Goal: Task Accomplishment & Management: Manage account settings

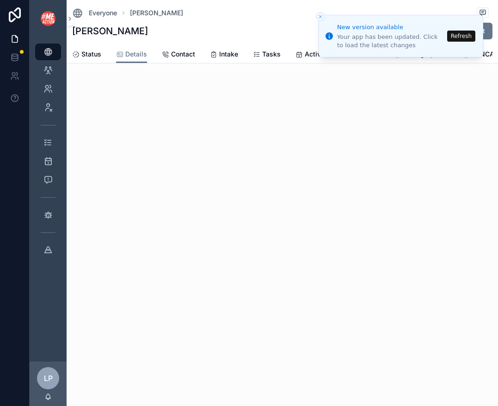
click at [463, 40] on button "Refresh" at bounding box center [461, 36] width 28 height 11
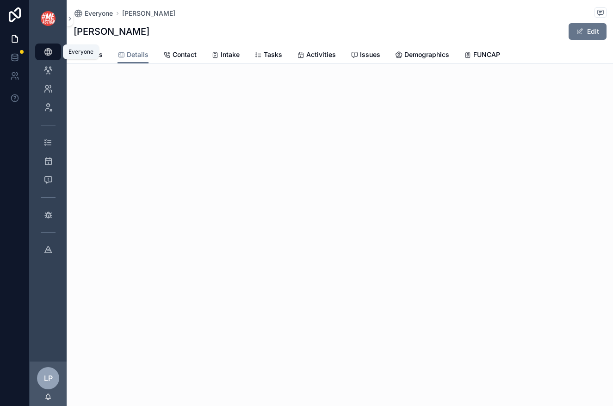
click at [50, 51] on icon "scrollable content" at bounding box center [47, 51] width 9 height 9
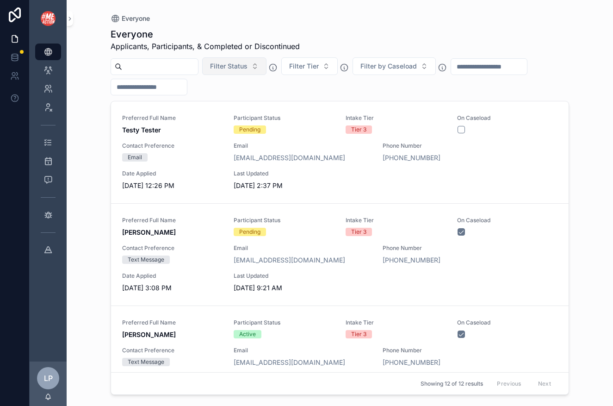
click at [247, 62] on span "Filter Status" at bounding box center [228, 66] width 37 height 9
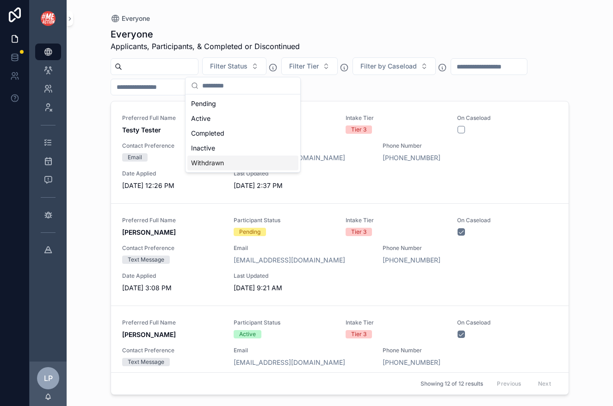
click at [235, 163] on div "Withdrawn" at bounding box center [242, 162] width 111 height 15
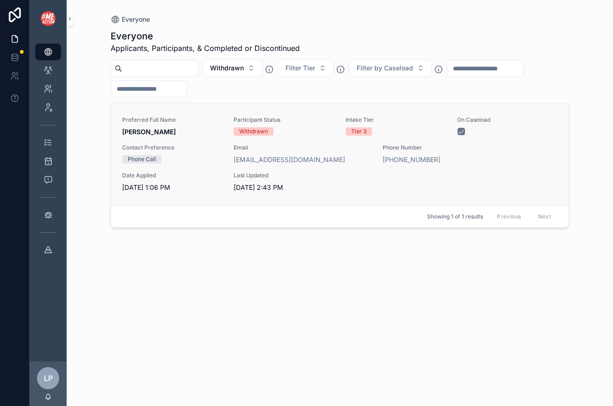
click at [318, 128] on div "Withdrawn" at bounding box center [284, 131] width 100 height 8
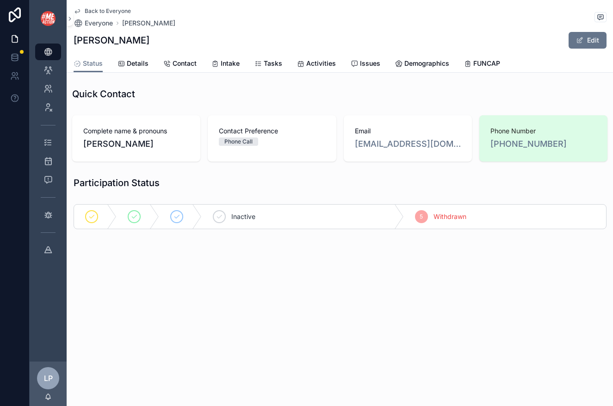
click at [336, 67] on div "Status Details Contact Intake Tasks Activities Issues Demographics FUNCAP" at bounding box center [340, 64] width 533 height 18
click at [324, 61] on span "Activities" at bounding box center [321, 63] width 30 height 9
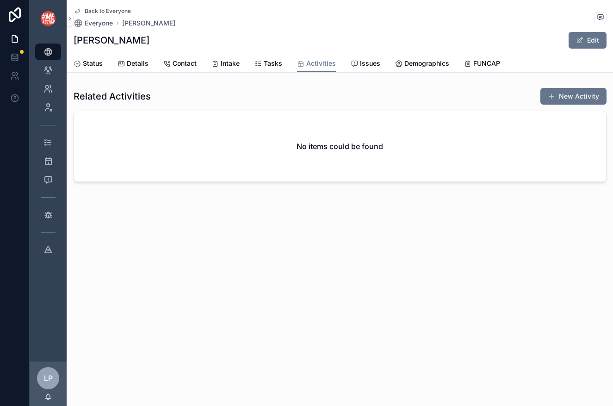
click at [67, 68] on div "Back to Everyone Everyone Jennifer Freeman Jennifer Freeman Edit Activities Sta…" at bounding box center [340, 36] width 546 height 73
click at [91, 55] on div "Status Details Contact Intake Tasks Activities Issues Demographics FUNCAP" at bounding box center [340, 64] width 533 height 18
click at [91, 57] on link "Status" at bounding box center [88, 64] width 29 height 18
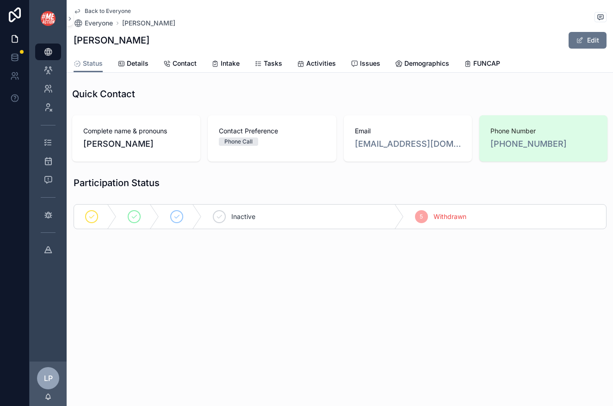
click at [466, 201] on div "Inactive 5 Withdrawn" at bounding box center [340, 216] width 546 height 32
click at [466, 203] on div "Inactive 5 Withdrawn" at bounding box center [340, 216] width 546 height 32
click at [446, 222] on div "5 Withdrawn" at bounding box center [505, 216] width 202 height 24
click at [582, 42] on span "scrollable content" at bounding box center [579, 40] width 7 height 7
click at [439, 224] on div "5 Withdrawn" at bounding box center [505, 216] width 202 height 24
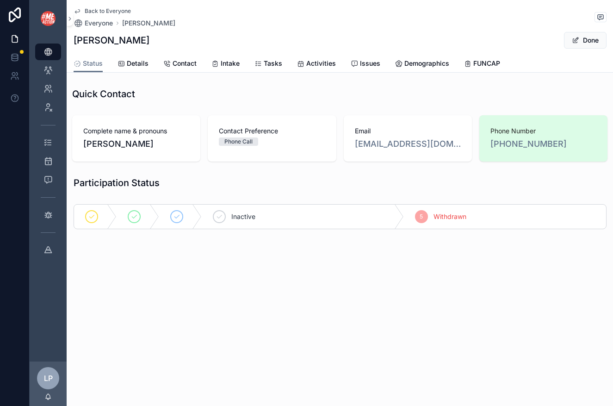
click at [442, 209] on div "5 Withdrawn" at bounding box center [505, 216] width 202 height 24
click at [589, 43] on button "Done" at bounding box center [585, 40] width 43 height 17
click at [354, 66] on icon "scrollable content" at bounding box center [354, 63] width 7 height 7
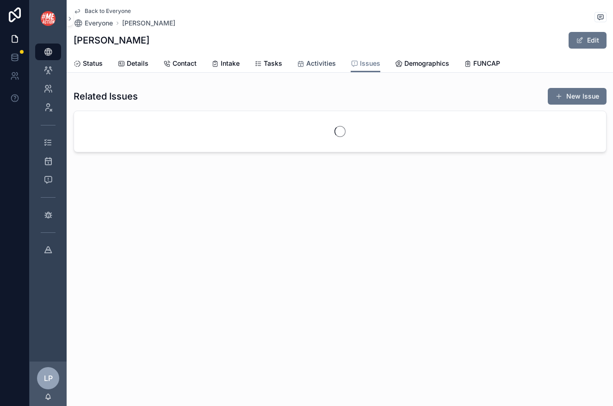
click at [322, 59] on span "Activities" at bounding box center [321, 63] width 30 height 9
click at [261, 62] on div "Tasks" at bounding box center [268, 63] width 28 height 9
click at [211, 59] on div "Intake" at bounding box center [225, 63] width 28 height 9
click at [432, 61] on span "Demographics" at bounding box center [426, 63] width 45 height 9
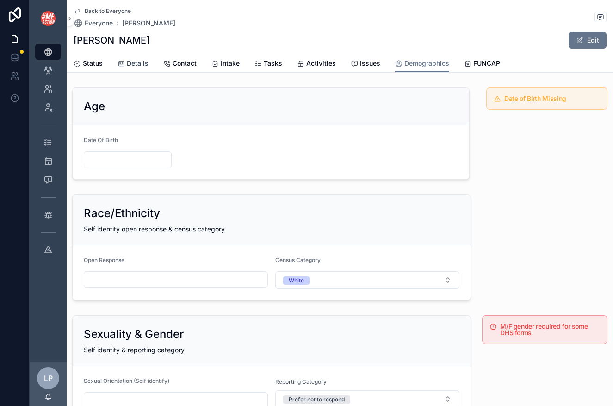
click at [132, 65] on span "Details" at bounding box center [138, 63] width 22 height 9
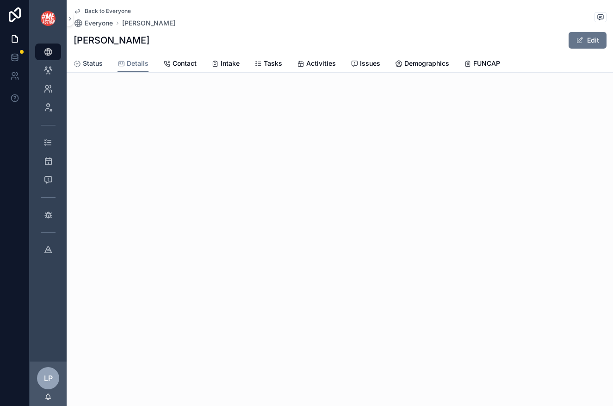
click at [98, 61] on span "Status" at bounding box center [93, 63] width 20 height 9
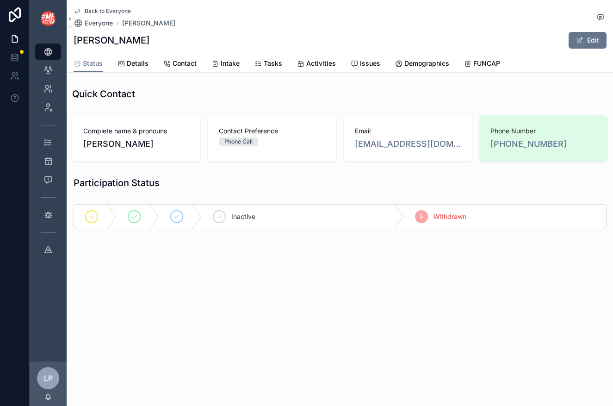
click at [142, 137] on span "Jennifer Freeman" at bounding box center [136, 143] width 106 height 13
click at [326, 220] on div "Inactive" at bounding box center [303, 216] width 202 height 24
click at [536, 215] on div "5 Withdrawn" at bounding box center [531, 216] width 149 height 24
click at [536, 215] on div "5 Withdrawn" at bounding box center [505, 216] width 202 height 24
click at [448, 217] on span "Withdrawn" at bounding box center [449, 216] width 33 height 9
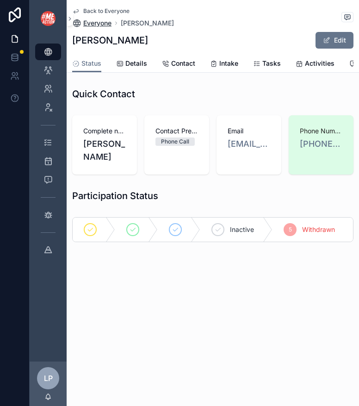
click at [98, 19] on span "Everyone" at bounding box center [97, 22] width 28 height 9
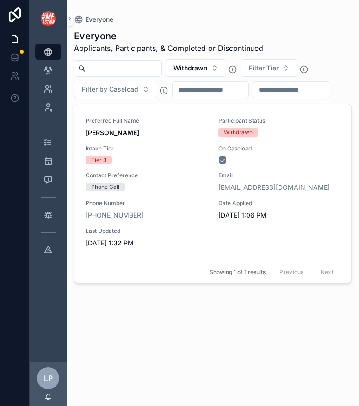
click at [237, 70] on icon "scrollable content" at bounding box center [232, 69] width 9 height 9
click at [225, 70] on button "Withdrawn" at bounding box center [196, 68] width 61 height 18
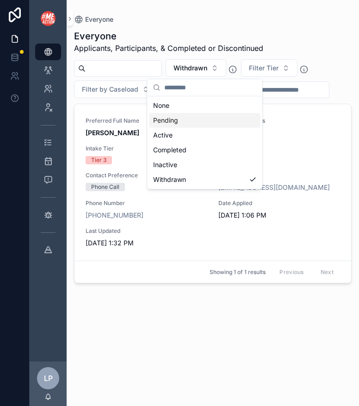
click at [214, 122] on div "Pending" at bounding box center [204, 120] width 111 height 15
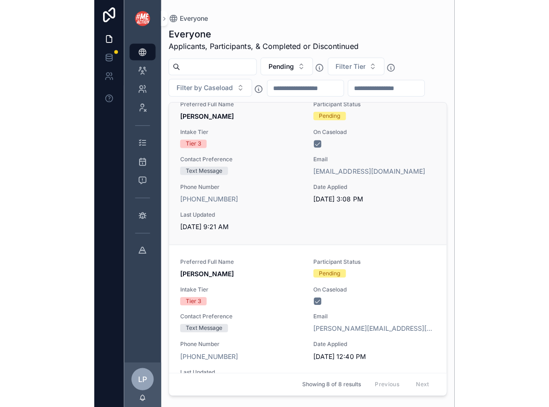
scroll to position [173, 0]
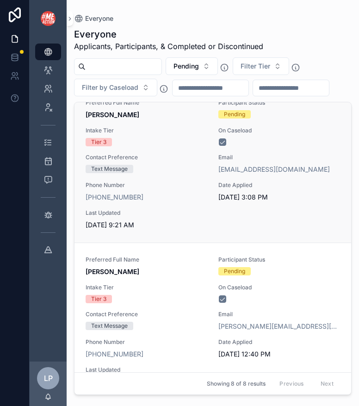
click at [183, 191] on div "Phone Number +1 507-251-5318" at bounding box center [147, 191] width 122 height 20
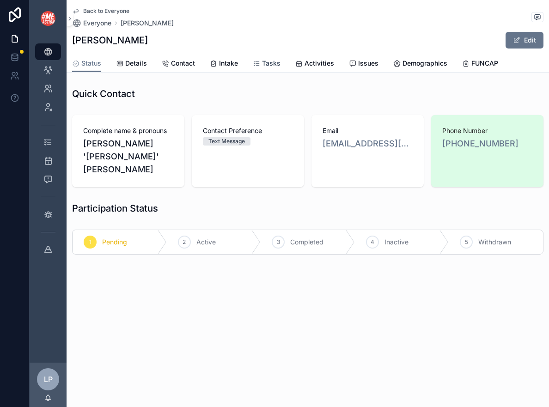
click at [262, 58] on link "Tasks" at bounding box center [267, 64] width 28 height 18
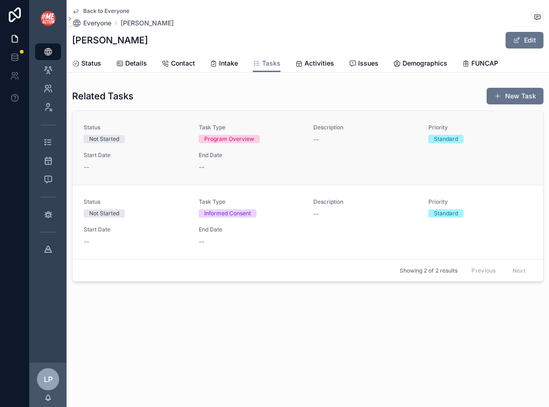
click at [273, 132] on div "Task Type Program Overview" at bounding box center [251, 133] width 104 height 19
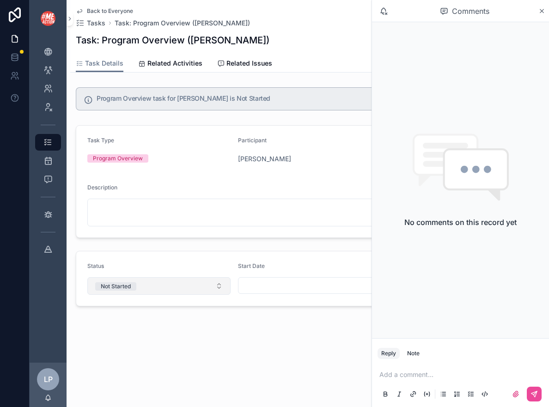
click at [187, 292] on button "Not Started" at bounding box center [158, 286] width 143 height 18
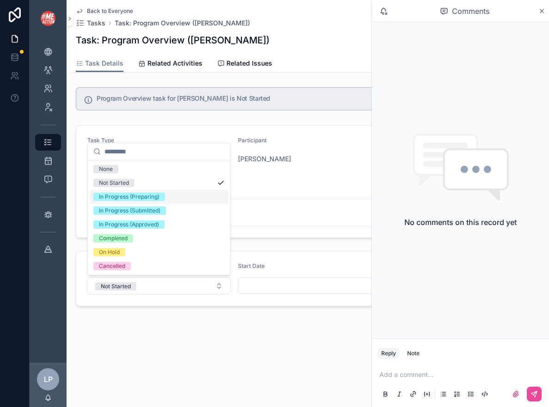
click at [296, 273] on div "Start Date" at bounding box center [309, 268] width 143 height 11
click at [293, 284] on input "scrollable content" at bounding box center [310, 285] width 142 height 13
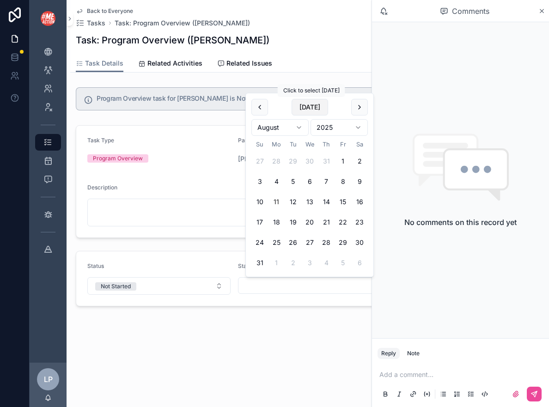
click at [301, 109] on button "Today" at bounding box center [310, 107] width 37 height 17
type input "*********"
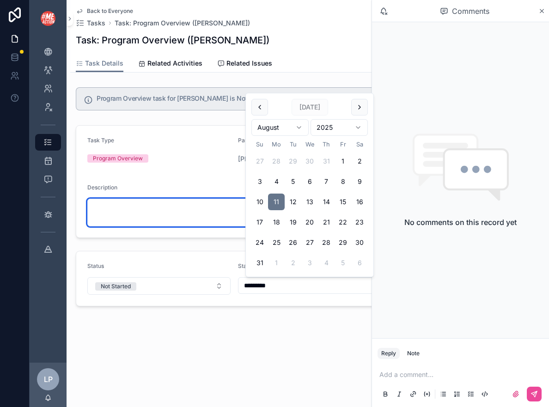
click at [159, 219] on textarea "scrollable content" at bounding box center [309, 213] width 445 height 28
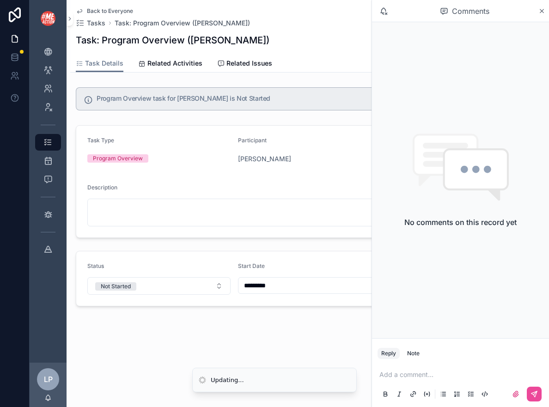
click at [152, 250] on div "Status Not Started Start Date ********* End Date" at bounding box center [309, 278] width 479 height 63
click at [150, 290] on button "Not Started" at bounding box center [158, 286] width 143 height 18
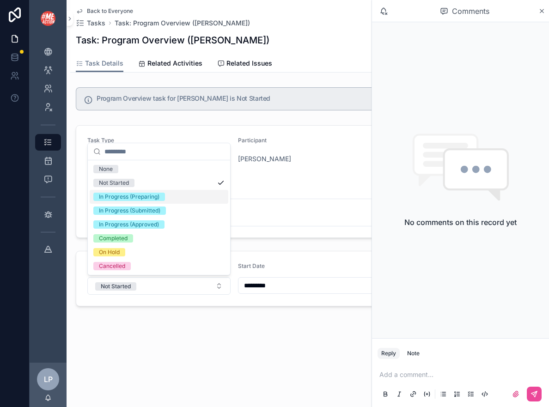
drag, startPoint x: 177, startPoint y: 253, endPoint x: 201, endPoint y: 194, distance: 63.9
click at [201, 194] on div "None Not Started In Progress (Preparing) In Progress (Submitted) In Progress (A…" at bounding box center [159, 217] width 139 height 111
click at [201, 196] on div "In Progress (Preparing)" at bounding box center [159, 197] width 139 height 14
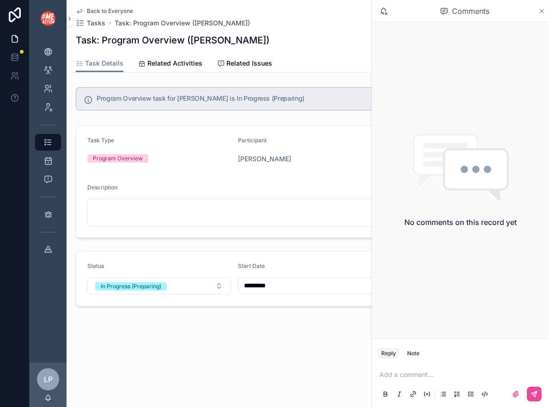
click at [543, 8] on icon "scrollable content" at bounding box center [542, 10] width 7 height 7
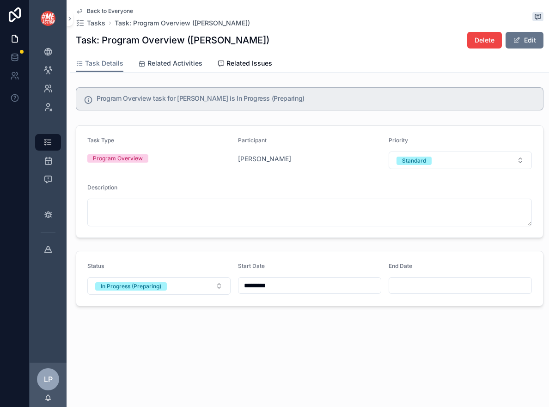
click at [178, 62] on span "Related Activities" at bounding box center [175, 63] width 55 height 9
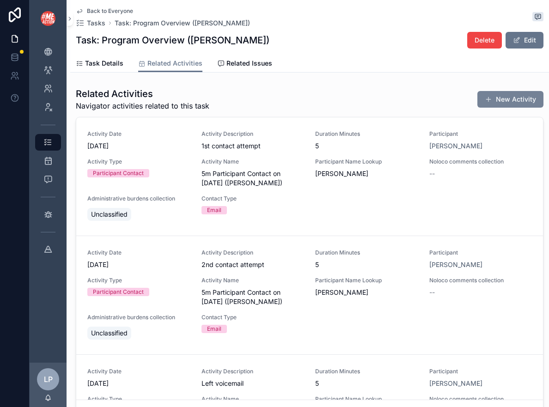
click at [487, 92] on button "New Activity" at bounding box center [511, 99] width 66 height 17
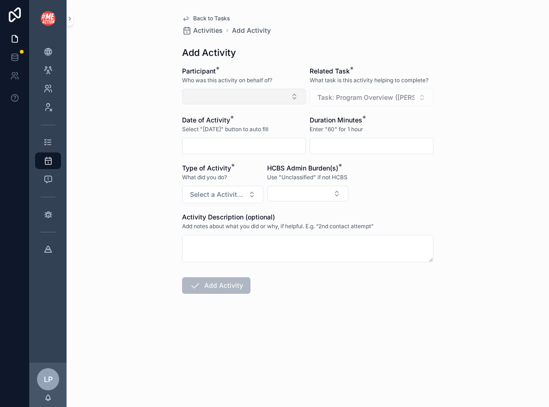
click at [222, 99] on button "Select Button" at bounding box center [244, 97] width 124 height 16
type input "***"
click at [229, 139] on div "Krisi Lillie" at bounding box center [244, 133] width 119 height 15
click at [229, 139] on div "scrollable content" at bounding box center [244, 146] width 124 height 17
click at [231, 147] on input "scrollable content" at bounding box center [244, 146] width 123 height 13
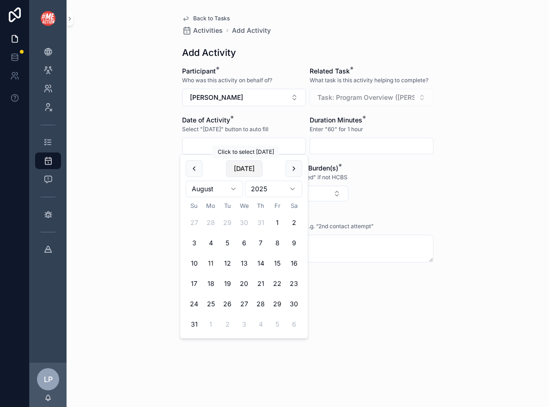
click at [246, 174] on button "Today" at bounding box center [244, 168] width 37 height 17
type input "*********"
click at [340, 143] on input "scrollable content" at bounding box center [371, 146] width 123 height 13
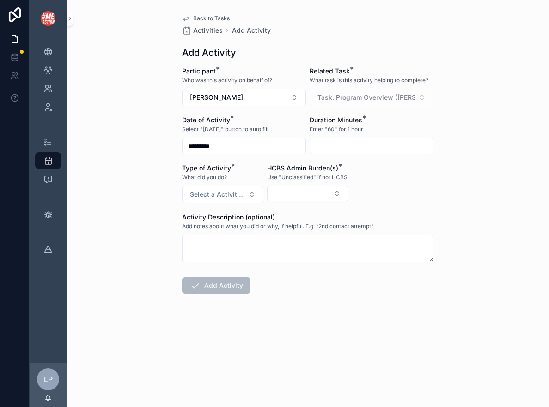
click at [339, 143] on input "scrollable content" at bounding box center [371, 146] width 123 height 13
type input "**"
click at [350, 100] on div "Task: Program Overview (Krisi Lillie)" at bounding box center [372, 98] width 124 height 18
click at [310, 196] on button "Select Button" at bounding box center [307, 194] width 81 height 16
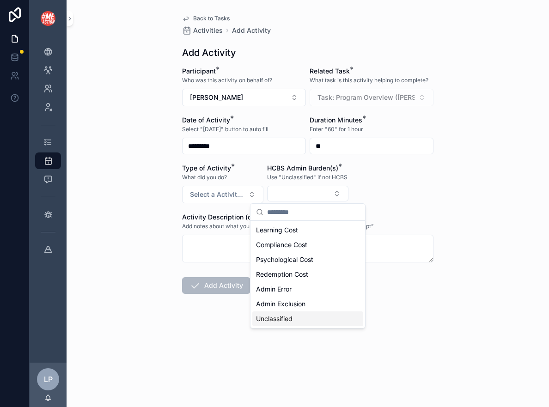
click at [286, 321] on span "Unclassified" at bounding box center [274, 318] width 37 height 9
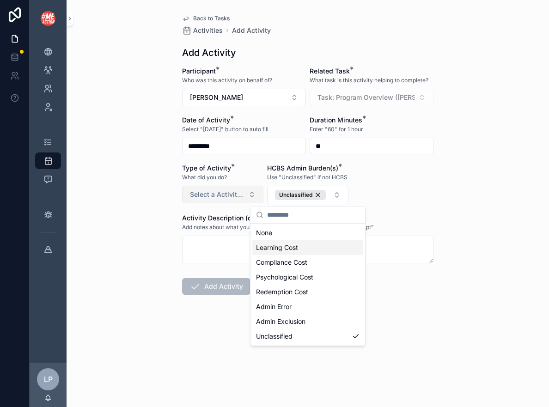
click at [234, 198] on span "Select a Activity Type" at bounding box center [217, 194] width 55 height 9
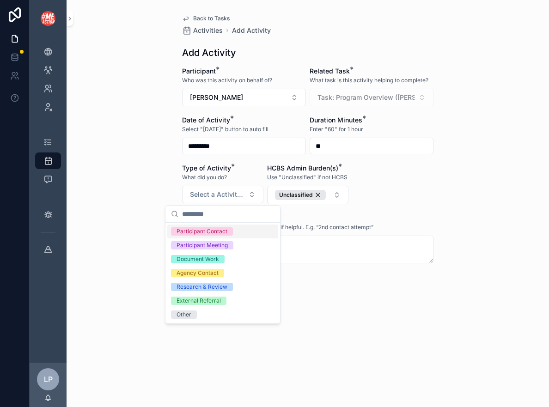
click at [240, 229] on div "Participant Contact" at bounding box center [222, 232] width 111 height 14
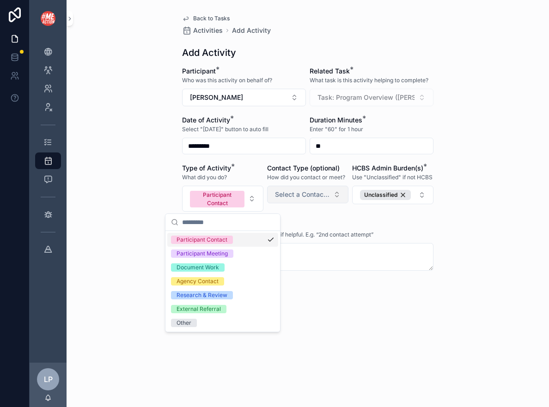
click at [293, 193] on span "Select a Contact Type" at bounding box center [302, 194] width 55 height 9
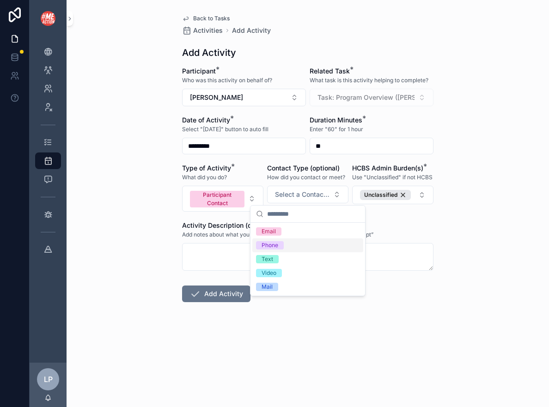
click at [296, 242] on div "Phone" at bounding box center [307, 246] width 111 height 14
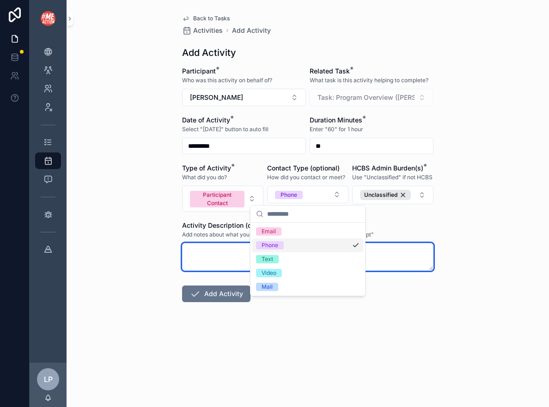
click at [229, 253] on textarea "scrollable content" at bounding box center [308, 257] width 252 height 28
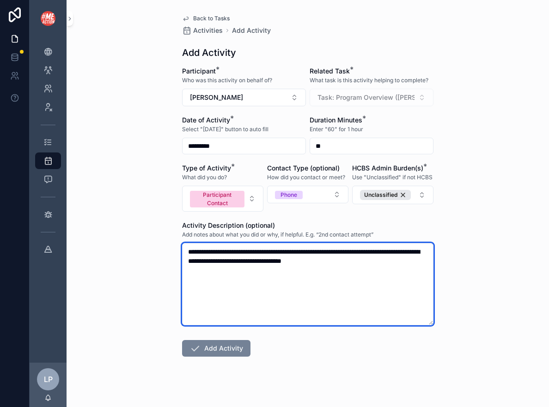
type textarea "**********"
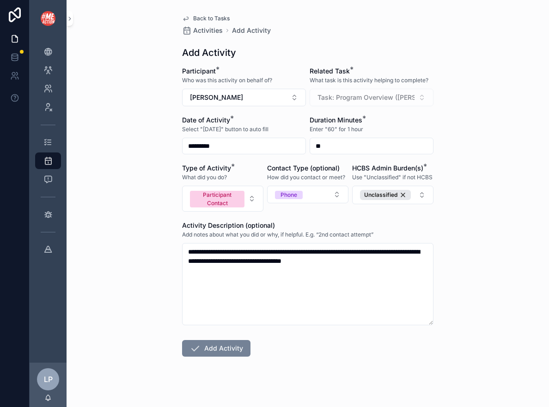
click at [223, 347] on button "Add Activity" at bounding box center [216, 348] width 68 height 17
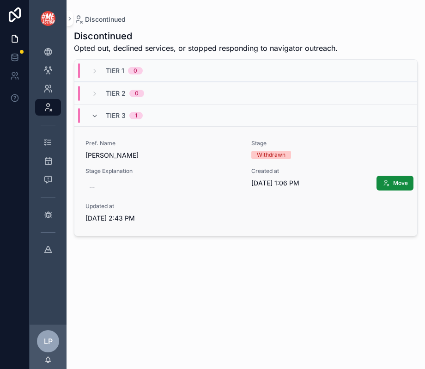
click at [265, 157] on div "Withdrawn" at bounding box center [271, 155] width 29 height 8
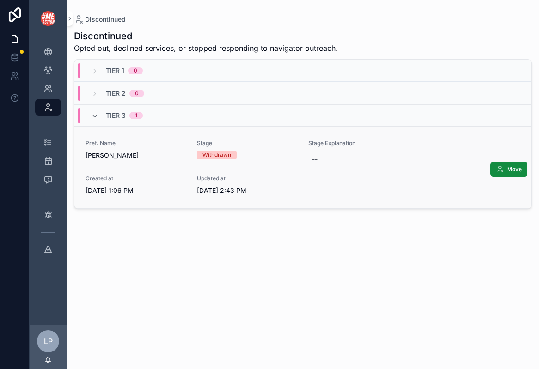
click at [239, 151] on div "Withdrawn" at bounding box center [247, 155] width 100 height 8
click at [220, 153] on div "Withdrawn" at bounding box center [217, 155] width 29 height 8
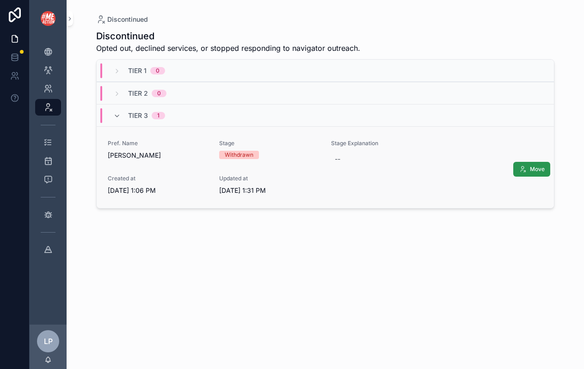
click at [436, 167] on button "Move" at bounding box center [531, 169] width 37 height 15
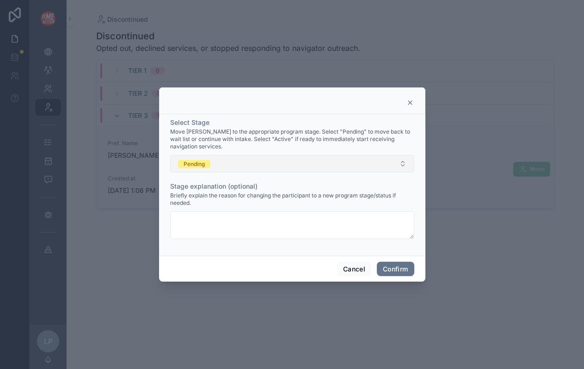
click at [260, 157] on button "Pending" at bounding box center [292, 164] width 244 height 18
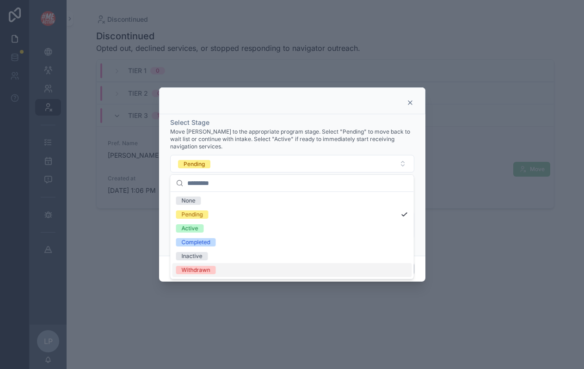
click at [242, 268] on div "Withdrawn" at bounding box center [292, 270] width 240 height 14
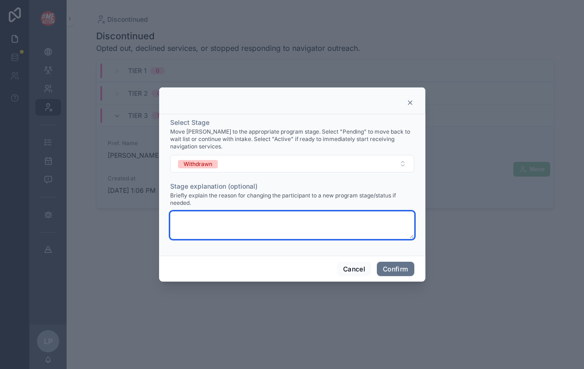
click at [263, 222] on textarea at bounding box center [292, 225] width 244 height 28
paste textarea "**********"
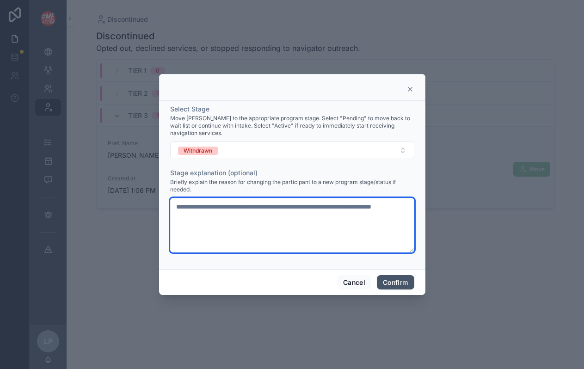
type textarea "**********"
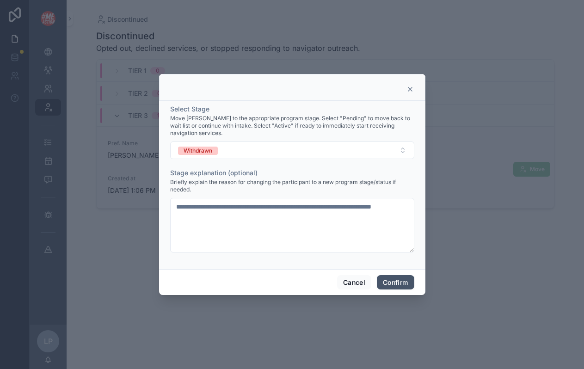
click at [392, 281] on button "Confirm" at bounding box center [395, 282] width 37 height 15
